Goal: Task Accomplishment & Management: Use online tool/utility

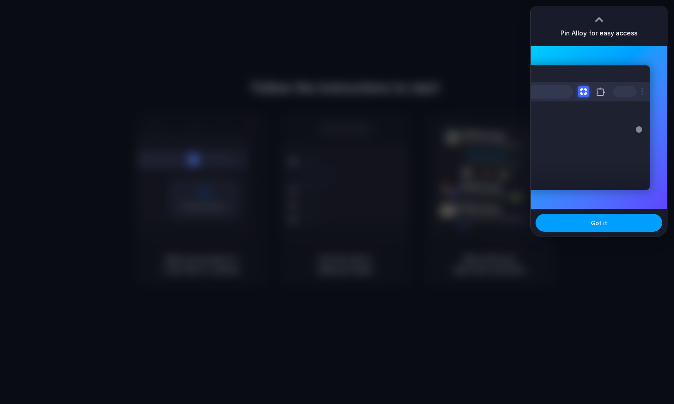
click at [615, 226] on button "Got it" at bounding box center [598, 223] width 127 height 18
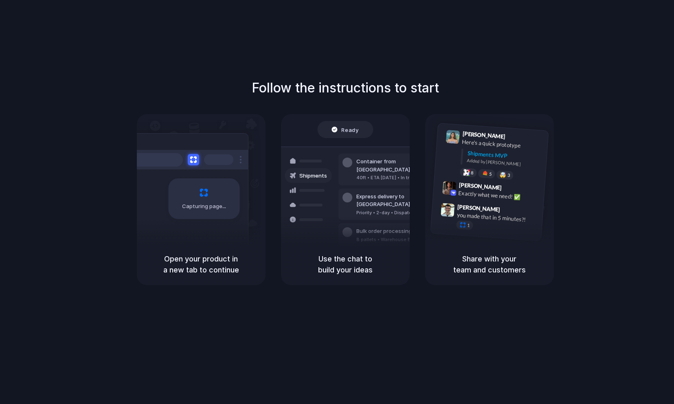
click at [377, 41] on div "Follow the instructions to start Capturing page Open your product in a new tab …" at bounding box center [345, 210] width 690 height 420
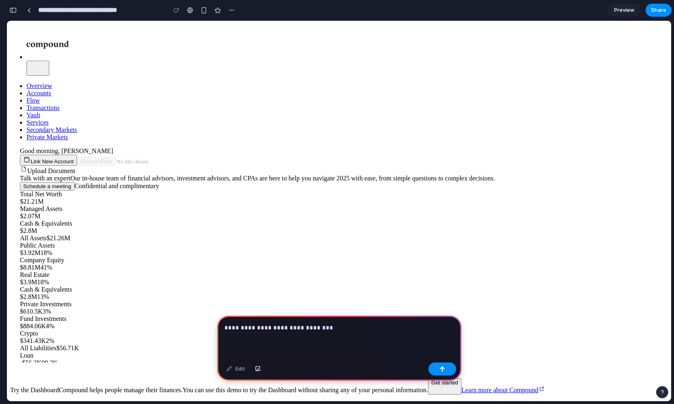
click at [44, 205] on span "$21.21M" at bounding box center [32, 201] width 24 height 7
click at [51, 90] on span "Accounts" at bounding box center [38, 93] width 24 height 7
click at [279, 335] on div "**********" at bounding box center [339, 338] width 244 height 44
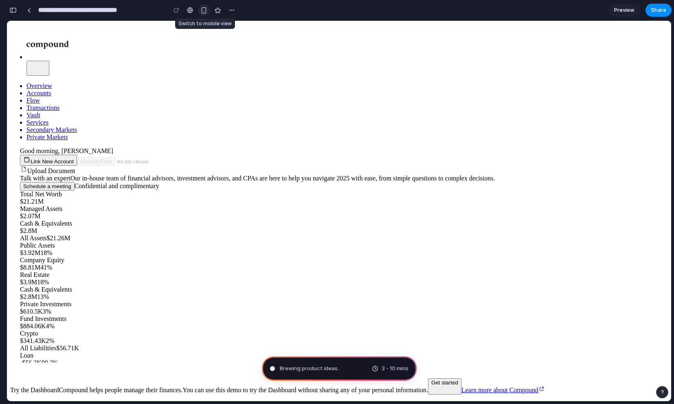
click at [202, 12] on div "button" at bounding box center [203, 10] width 7 height 7
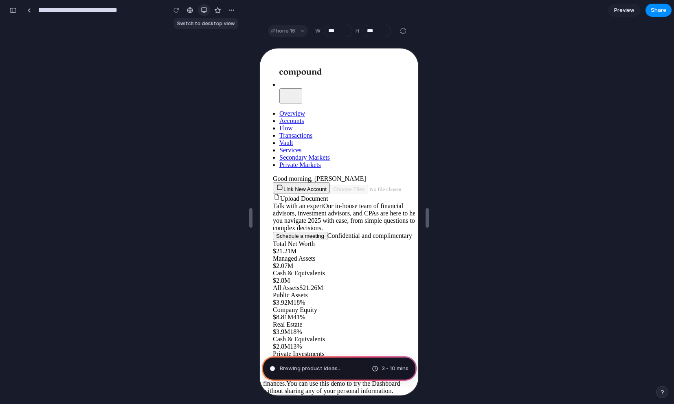
click at [202, 12] on div "button" at bounding box center [204, 10] width 7 height 7
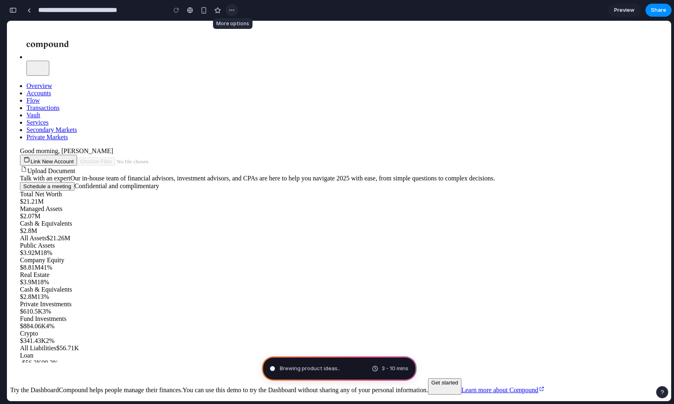
click at [231, 9] on div "button" at bounding box center [231, 10] width 7 height 7
click at [231, 10] on div "Duplicate Delete" at bounding box center [337, 202] width 674 height 404
click at [51, 90] on span "Accounts" at bounding box center [38, 93] width 24 height 7
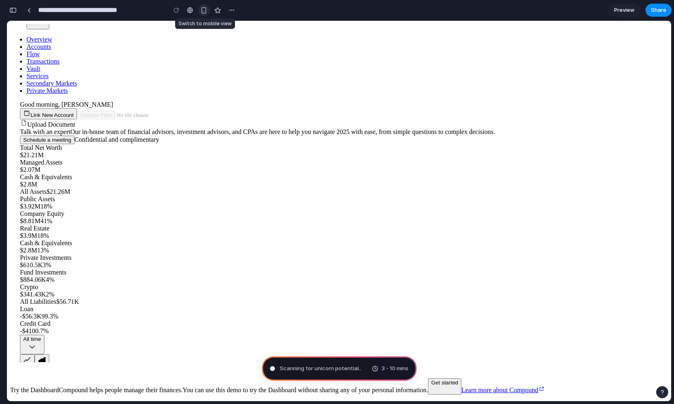
click at [204, 8] on div "button" at bounding box center [203, 10] width 7 height 7
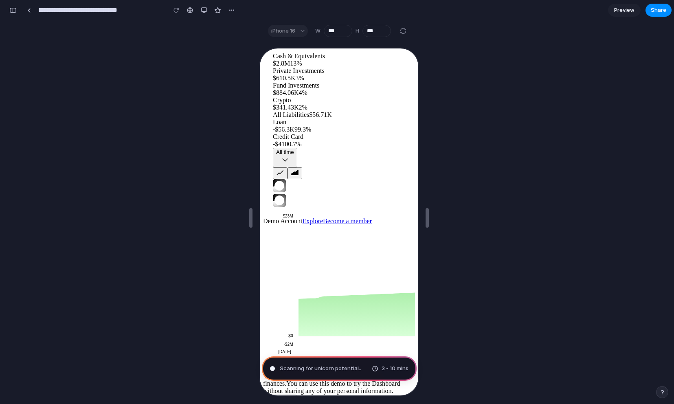
scroll to position [9, 0]
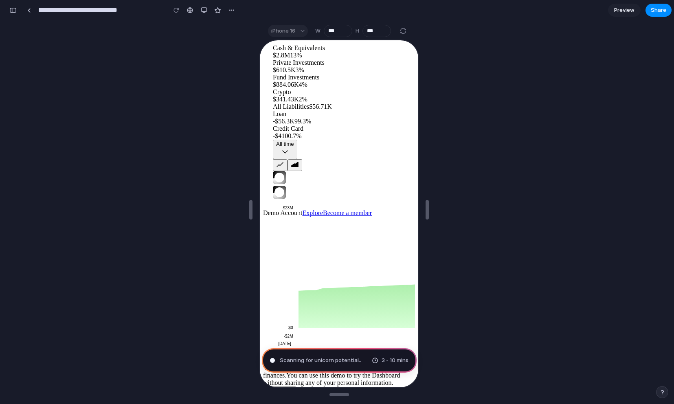
click at [342, 309] on rect at bounding box center [406, 272] width 221 height 128
click at [206, 7] on button "button" at bounding box center [204, 10] width 12 height 12
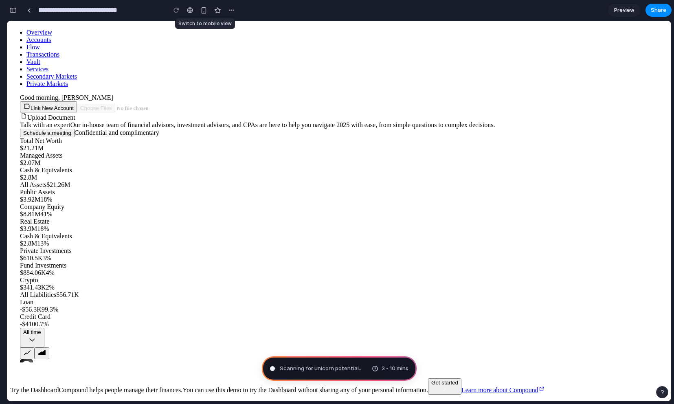
scroll to position [46, 0]
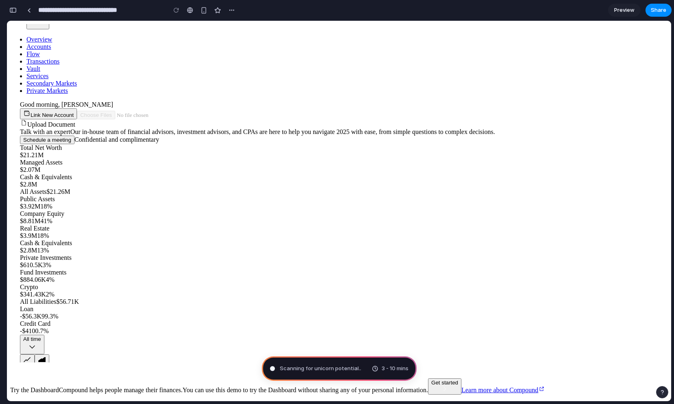
click at [46, 195] on span "All Assets" at bounding box center [33, 191] width 26 height 7
drag, startPoint x: 506, startPoint y: 319, endPoint x: 417, endPoint y: 320, distance: 88.4
click at [46, 357] on icon at bounding box center [41, 359] width 7 height 5
type input "**********"
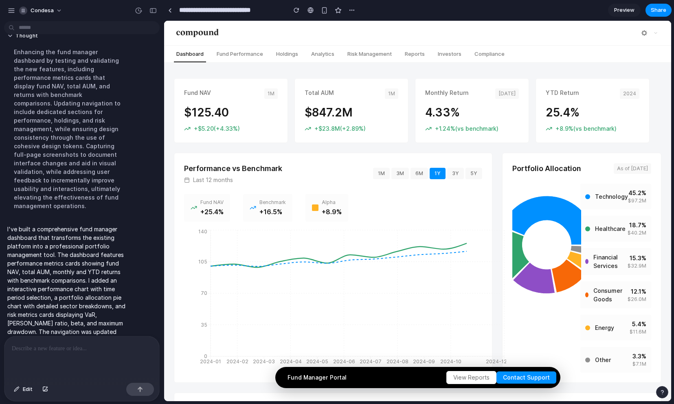
scroll to position [63, 0]
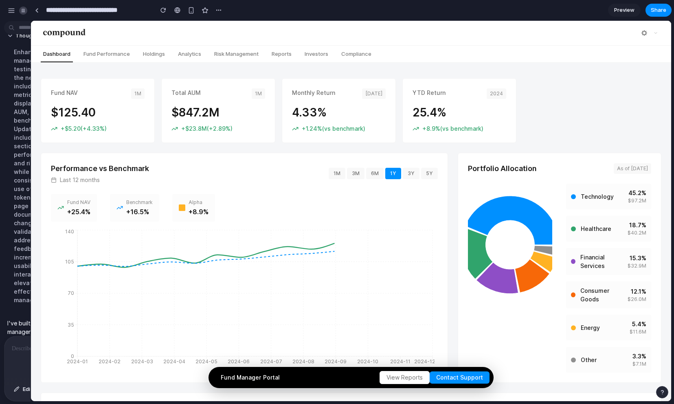
drag, startPoint x: 182, startPoint y: 154, endPoint x: 28, endPoint y: 152, distance: 153.9
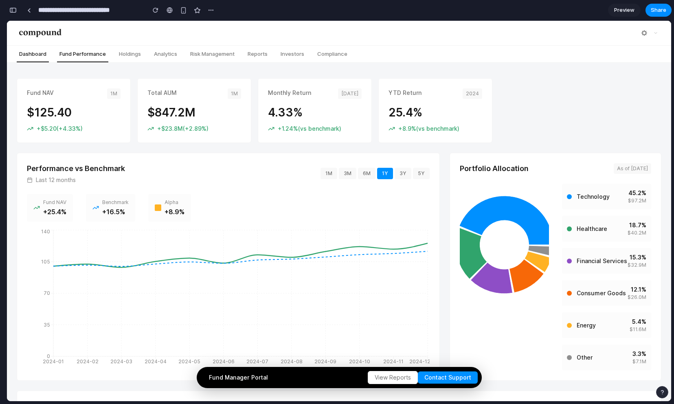
click at [95, 51] on span "Fund Performance" at bounding box center [82, 54] width 51 height 10
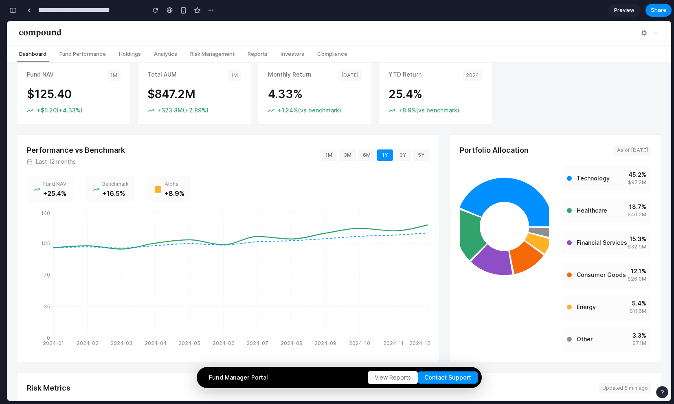
scroll to position [0, 0]
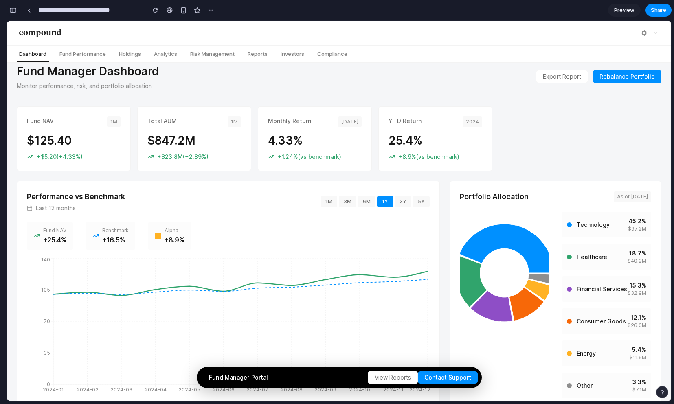
click at [14, 13] on div "button" at bounding box center [12, 10] width 7 height 6
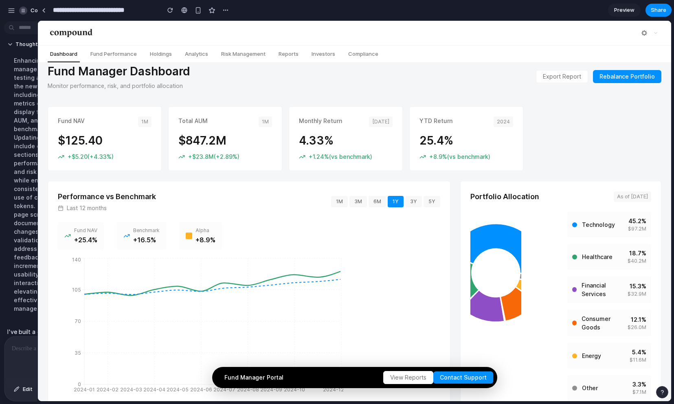
scroll to position [63, 0]
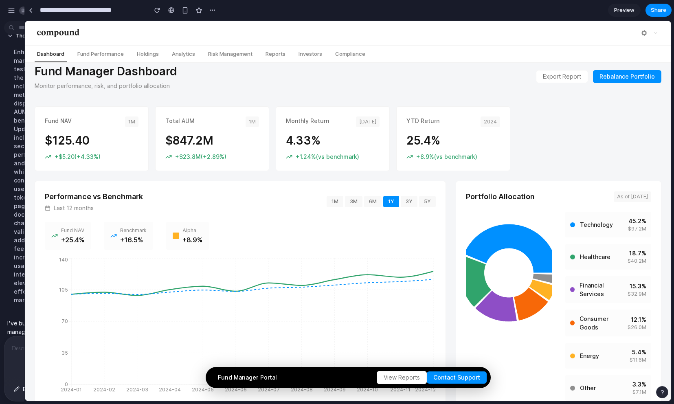
drag, startPoint x: 183, startPoint y: 222, endPoint x: 24, endPoint y: 219, distance: 158.4
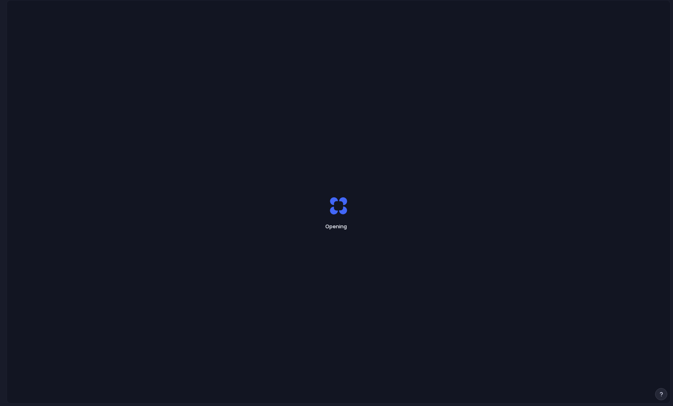
scroll to position [0, 7]
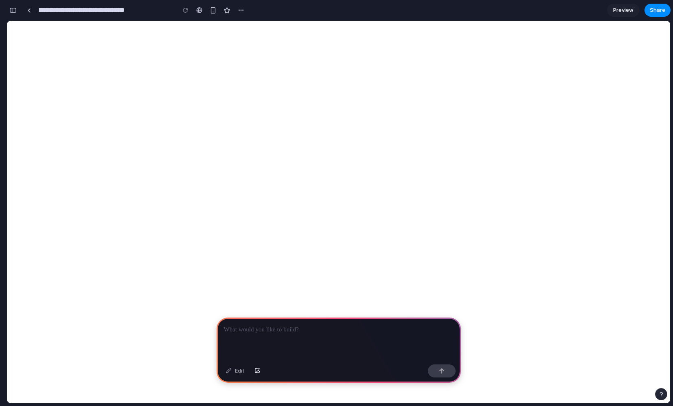
select select "********"
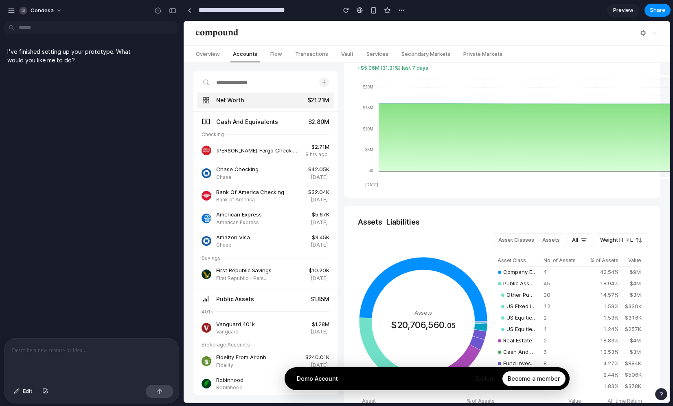
scroll to position [0, 0]
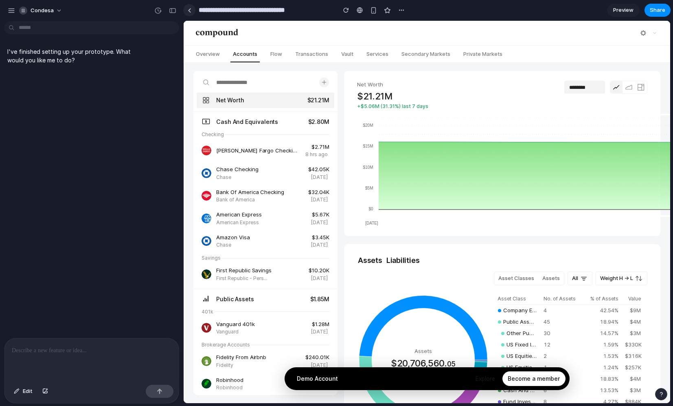
click at [189, 10] on div at bounding box center [190, 10] width 4 height 4
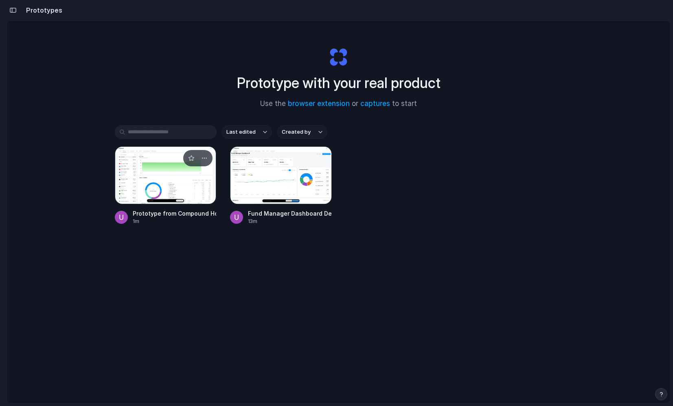
click at [159, 171] on div at bounding box center [166, 175] width 102 height 58
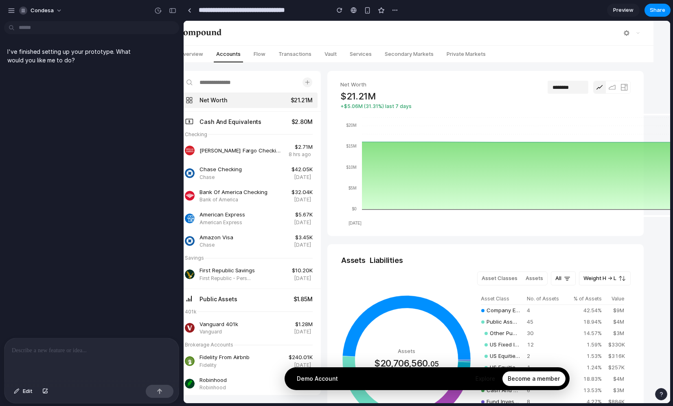
scroll to position [0, 20]
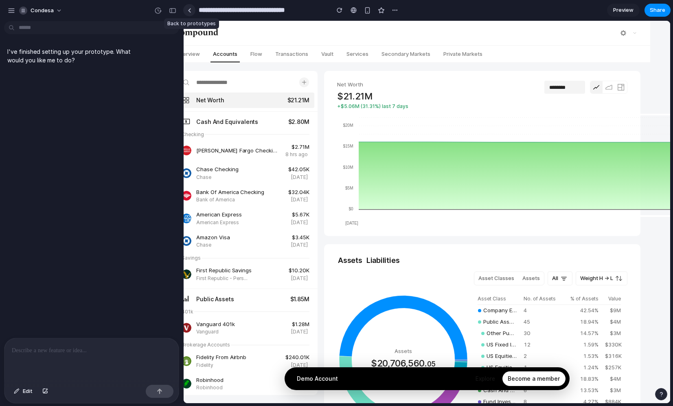
click at [190, 13] on link at bounding box center [189, 10] width 12 height 12
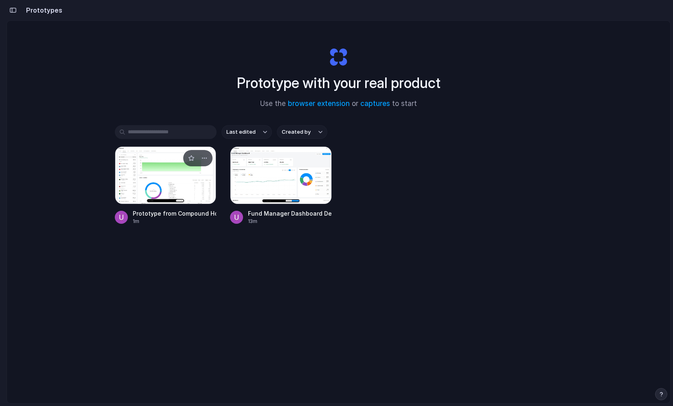
click at [157, 172] on div at bounding box center [166, 175] width 102 height 58
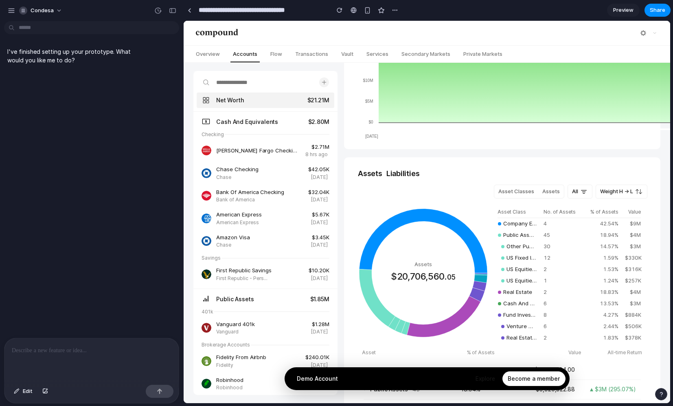
scroll to position [198, 0]
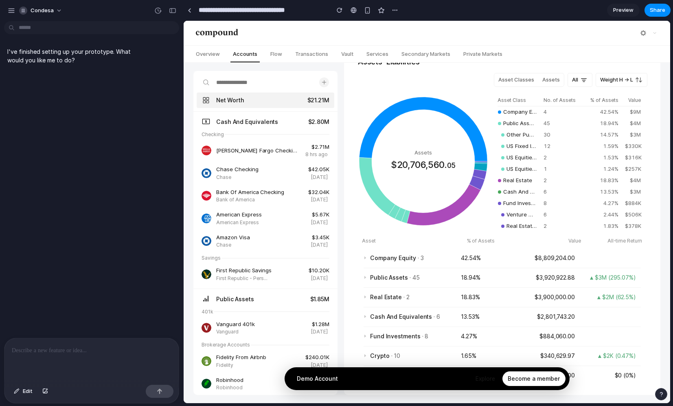
click at [634, 8] on link "Preview" at bounding box center [623, 10] width 33 height 13
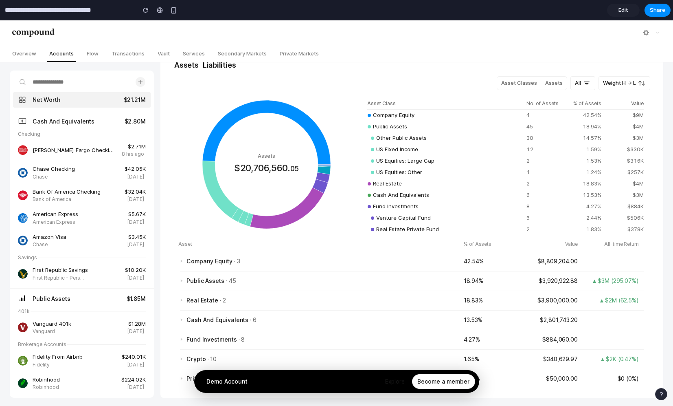
scroll to position [195, 0]
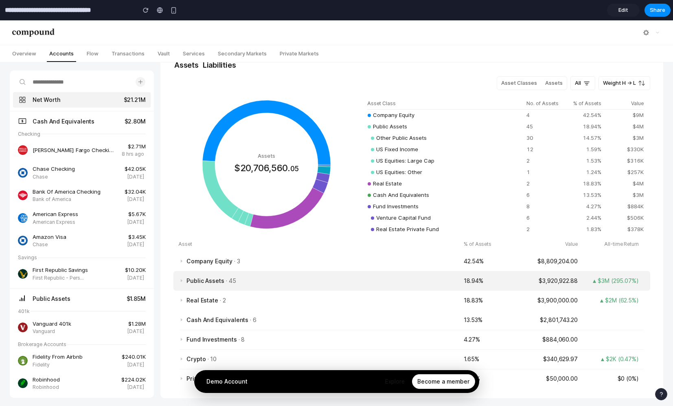
click at [313, 281] on span "Public Assets · 45" at bounding box center [315, 280] width 285 height 9
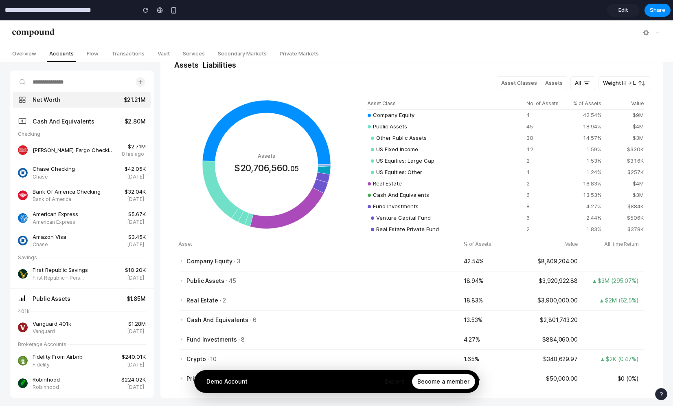
click at [24, 122] on icon "button" at bounding box center [22, 120] width 9 height 9
click at [40, 170] on span "Chase Checking" at bounding box center [54, 169] width 42 height 8
click at [479, 124] on td "Public Assets" at bounding box center [443, 126] width 159 height 11
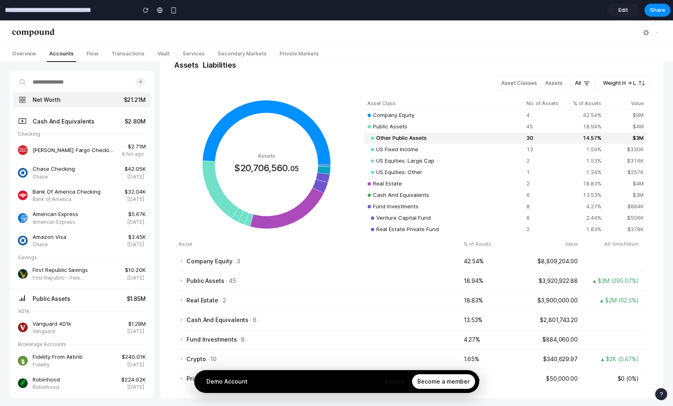
click at [463, 139] on td "Other Public Assets" at bounding box center [443, 137] width 159 height 11
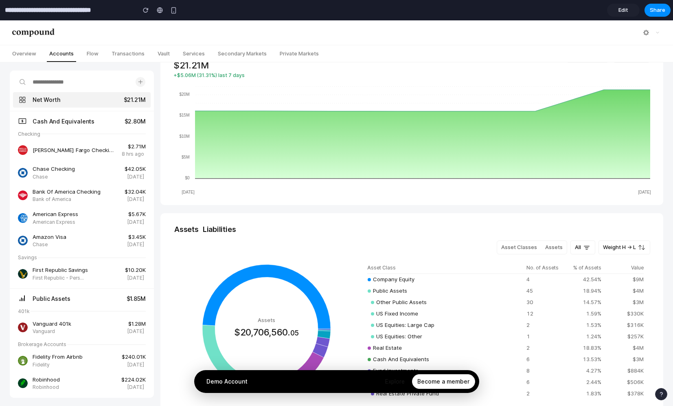
scroll to position [0, 0]
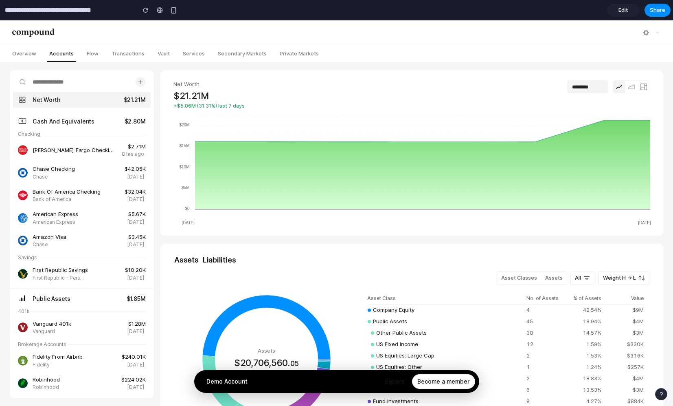
click at [631, 89] on button at bounding box center [631, 87] width 12 height 12
click at [144, 82] on button at bounding box center [141, 82] width 10 height 10
click at [96, 83] on input at bounding box center [81, 82] width 137 height 16
click at [129, 58] on span "Transactions" at bounding box center [128, 53] width 38 height 10
click at [52, 124] on span "Cash And Equivalents $2.80M" at bounding box center [84, 121] width 123 height 15
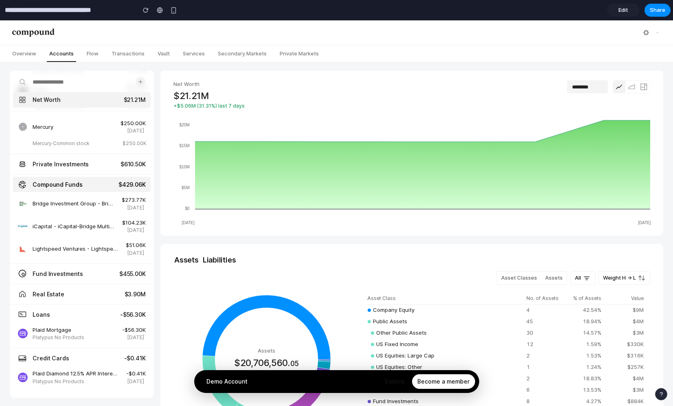
click at [107, 186] on link "Compound Funds $429.06K" at bounding box center [84, 184] width 123 height 15
